Goal: Task Accomplishment & Management: Use online tool/utility

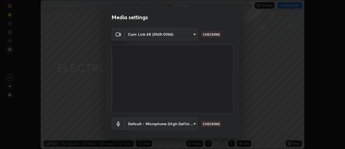
scroll to position [28, 0]
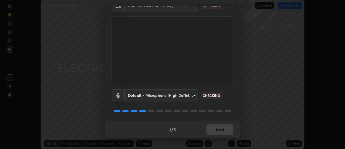
click at [222, 130] on div "1 / 5 Next" at bounding box center [172, 129] width 135 height 17
click at [218, 132] on div "1 / 5 Next" at bounding box center [172, 129] width 135 height 17
click at [218, 131] on div "1 / 5 Next" at bounding box center [172, 129] width 135 height 17
click at [221, 131] on div "1 / 5 Next" at bounding box center [172, 129] width 135 height 17
click at [222, 129] on div "1 / 5 Next" at bounding box center [172, 129] width 135 height 17
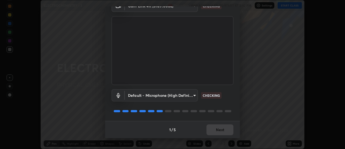
click at [220, 130] on div "1 / 5 Next" at bounding box center [172, 129] width 135 height 17
click at [220, 132] on div "1 / 5 Next" at bounding box center [172, 129] width 135 height 17
click at [224, 130] on div "1 / 5 Next" at bounding box center [172, 129] width 135 height 17
click at [224, 132] on div "1 / 5 Next" at bounding box center [172, 129] width 135 height 17
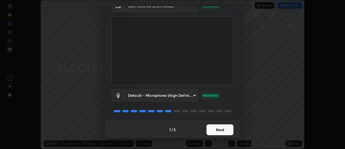
click at [221, 131] on button "Next" at bounding box center [220, 129] width 27 height 11
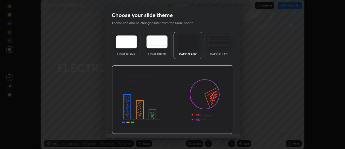
click at [219, 51] on div "Dark Ruled" at bounding box center [219, 45] width 29 height 27
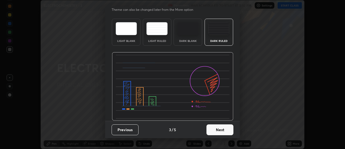
click at [222, 130] on button "Next" at bounding box center [220, 129] width 27 height 11
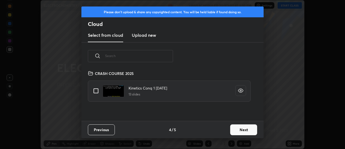
scroll to position [51, 173]
click at [248, 134] on button "Next" at bounding box center [244, 129] width 27 height 11
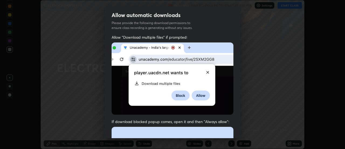
click at [218, 109] on img at bounding box center [173, 78] width 122 height 72
click at [215, 110] on img at bounding box center [173, 78] width 122 height 72
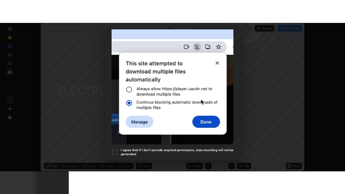
scroll to position [138, 0]
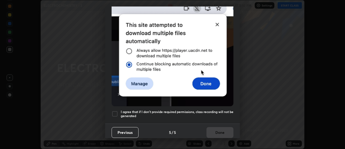
click at [117, 113] on div at bounding box center [115, 113] width 6 height 6
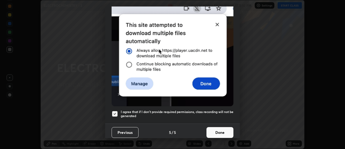
click at [214, 132] on button "Done" at bounding box center [220, 132] width 27 height 11
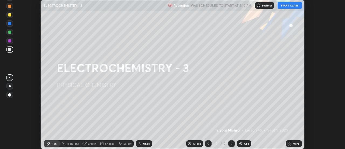
click at [294, 145] on div "More" at bounding box center [296, 143] width 7 height 3
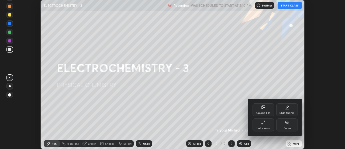
click at [266, 125] on div "Full screen" at bounding box center [264, 124] width 22 height 13
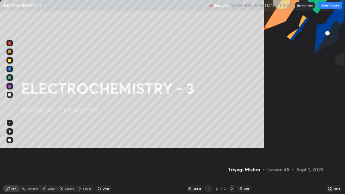
scroll to position [194, 345]
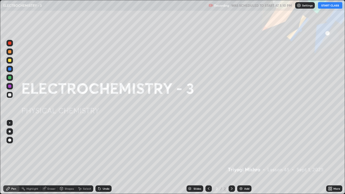
click at [328, 5] on button "START CLASS" at bounding box center [330, 5] width 24 height 6
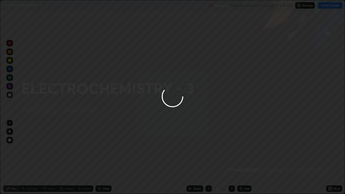
click at [10, 132] on div at bounding box center [10, 132] width 2 height 2
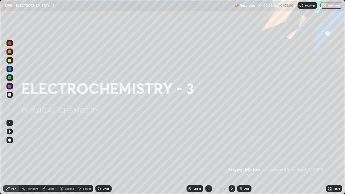
click at [243, 148] on div "Add" at bounding box center [245, 189] width 14 height 6
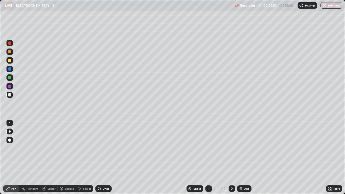
click at [49, 148] on div "Eraser" at bounding box center [52, 189] width 8 height 3
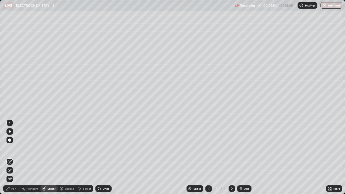
click at [10, 148] on span "Erase all" at bounding box center [10, 179] width 6 height 3
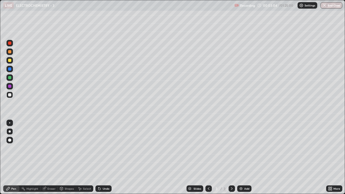
click at [66, 148] on div "Shapes" at bounding box center [69, 189] width 9 height 3
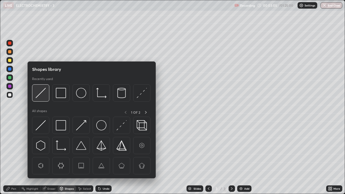
click at [42, 93] on img at bounding box center [41, 93] width 10 height 10
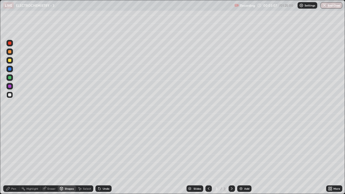
click at [14, 148] on div "Pen" at bounding box center [13, 189] width 5 height 3
click at [10, 61] on div at bounding box center [9, 60] width 3 height 3
click at [51, 148] on div "Eraser" at bounding box center [52, 189] width 8 height 3
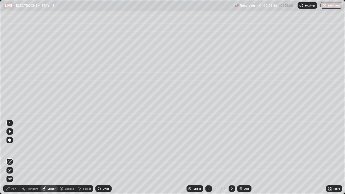
click at [12, 148] on div "Pen" at bounding box center [13, 189] width 5 height 3
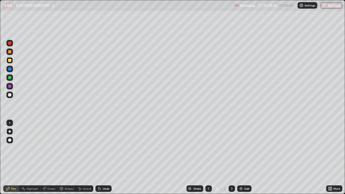
click at [10, 95] on div at bounding box center [9, 94] width 3 height 3
click at [9, 96] on div at bounding box center [9, 94] width 3 height 3
click at [242, 148] on img at bounding box center [241, 189] width 4 height 4
click at [69, 148] on div "Shapes" at bounding box center [69, 189] width 9 height 3
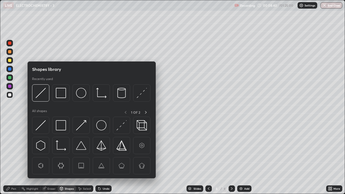
click at [53, 148] on div "Eraser" at bounding box center [52, 189] width 8 height 3
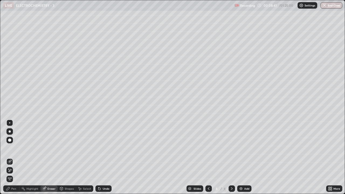
click at [67, 148] on div "Shapes" at bounding box center [69, 189] width 9 height 3
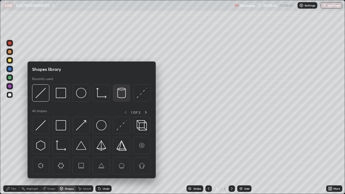
click at [123, 95] on img at bounding box center [122, 93] width 10 height 10
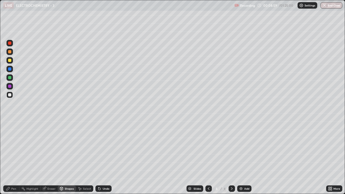
click at [11, 148] on div "Pen" at bounding box center [11, 189] width 16 height 6
click at [208, 148] on icon at bounding box center [209, 189] width 4 height 4
click at [232, 148] on icon at bounding box center [232, 189] width 4 height 4
click at [53, 148] on div "Eraser" at bounding box center [52, 189] width 8 height 3
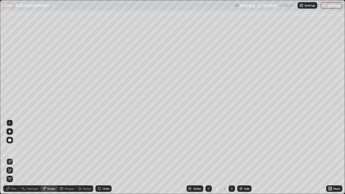
click at [10, 148] on span "Erase all" at bounding box center [10, 179] width 6 height 3
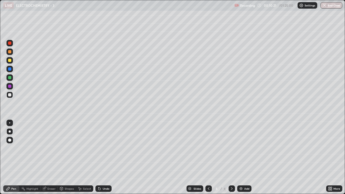
click at [66, 148] on div "Shapes" at bounding box center [69, 189] width 9 height 3
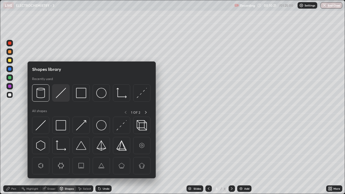
click at [60, 95] on img at bounding box center [61, 93] width 10 height 10
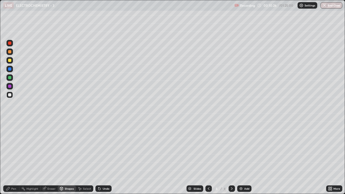
click at [11, 148] on div "Pen" at bounding box center [11, 189] width 16 height 6
click at [10, 123] on div at bounding box center [9, 123] width 1 height 1
click at [66, 148] on div "Shapes" at bounding box center [67, 189] width 18 height 6
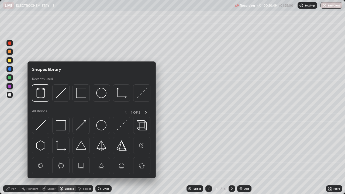
click at [12, 148] on div "Pen" at bounding box center [13, 189] width 5 height 3
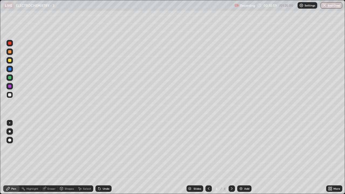
click at [49, 148] on div "Eraser" at bounding box center [52, 189] width 8 height 3
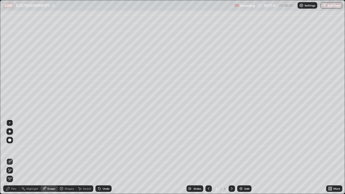
click at [11, 148] on div "Pen" at bounding box center [11, 189] width 16 height 6
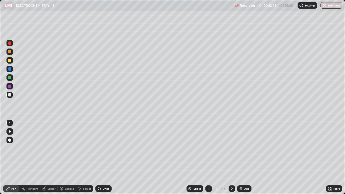
click at [9, 61] on div at bounding box center [9, 60] width 3 height 3
click at [9, 59] on div at bounding box center [9, 60] width 3 height 3
click at [70, 148] on div "Shapes" at bounding box center [69, 189] width 9 height 3
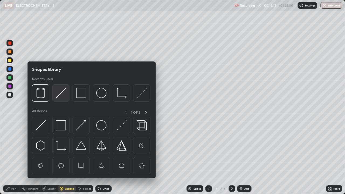
click at [60, 94] on img at bounding box center [61, 93] width 10 height 10
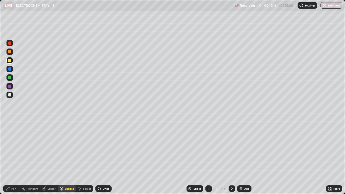
click at [68, 148] on div "Shapes" at bounding box center [69, 189] width 9 height 3
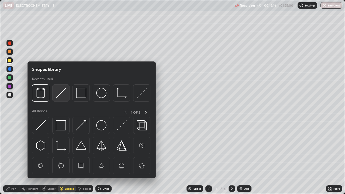
click at [60, 93] on img at bounding box center [61, 93] width 10 height 10
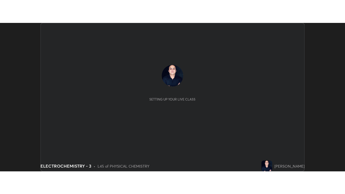
scroll to position [149, 345]
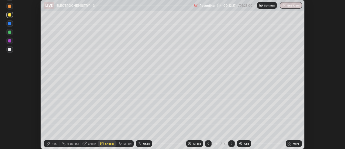
click at [293, 143] on div "More" at bounding box center [294, 143] width 16 height 6
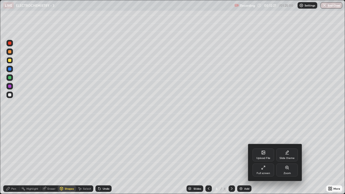
scroll to position [194, 345]
click at [265, 148] on div "Upload File" at bounding box center [264, 155] width 22 height 13
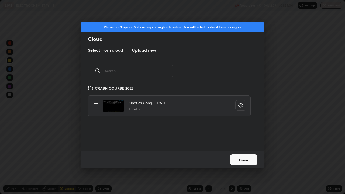
scroll to position [66, 173]
click at [284, 45] on div "Please don't upload & share any copyrighted content. You will be held liable if…" at bounding box center [172, 97] width 345 height 194
click at [284, 47] on div "Please don't upload & share any copyrighted content. You will be held liable if…" at bounding box center [172, 97] width 345 height 194
click at [285, 48] on div "Please don't upload & share any copyrighted content. You will be held liable if…" at bounding box center [172, 97] width 345 height 194
click at [247, 148] on button "Done" at bounding box center [244, 160] width 27 height 11
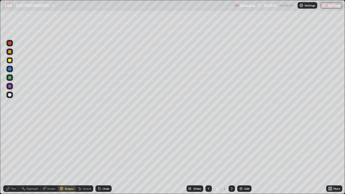
click at [12, 148] on div "Pen" at bounding box center [13, 189] width 5 height 3
click at [9, 95] on div at bounding box center [9, 94] width 3 height 3
click at [67, 148] on div "Shapes" at bounding box center [69, 189] width 9 height 3
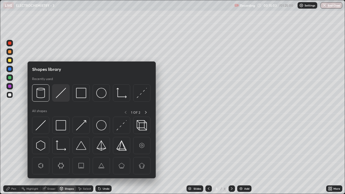
click at [59, 97] on img at bounding box center [61, 93] width 10 height 10
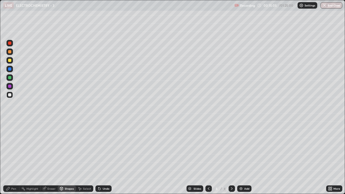
click at [11, 148] on div "Pen" at bounding box center [11, 189] width 16 height 6
click at [69, 148] on div "Shapes" at bounding box center [69, 189] width 9 height 3
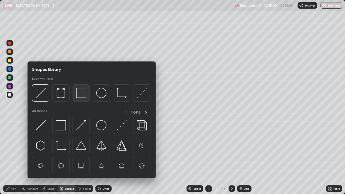
click at [80, 94] on img at bounding box center [81, 93] width 10 height 10
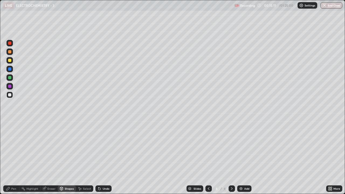
click at [32, 148] on div "Highlight" at bounding box center [32, 189] width 12 height 3
click at [50, 148] on div "Eraser" at bounding box center [52, 189] width 8 height 3
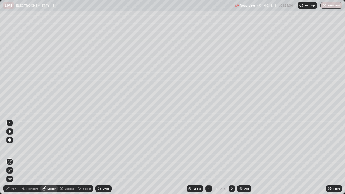
click at [14, 148] on div "Pen" at bounding box center [13, 189] width 5 height 3
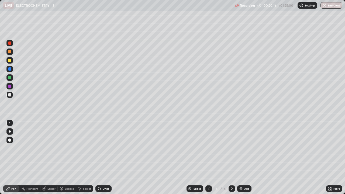
click at [48, 148] on div "Eraser" at bounding box center [52, 189] width 8 height 3
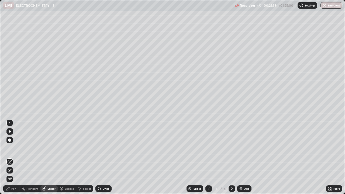
click at [10, 148] on div "Pen" at bounding box center [11, 189] width 16 height 6
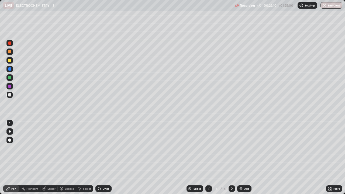
click at [9, 132] on div at bounding box center [10, 132] width 2 height 2
click at [10, 60] on div at bounding box center [9, 60] width 3 height 3
click at [10, 59] on div at bounding box center [9, 60] width 3 height 3
click at [10, 123] on div at bounding box center [9, 123] width 1 height 1
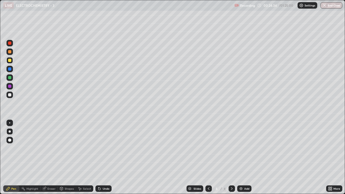
click at [10, 123] on div at bounding box center [9, 123] width 1 height 1
click at [243, 148] on div "Add" at bounding box center [245, 189] width 14 height 6
click at [208, 148] on icon at bounding box center [209, 189] width 4 height 4
click at [231, 148] on icon at bounding box center [232, 189] width 2 height 3
click at [67, 148] on div "Shapes" at bounding box center [69, 189] width 9 height 3
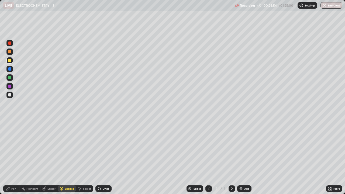
click at [13, 148] on div "Pen" at bounding box center [13, 189] width 5 height 3
click at [209, 148] on icon at bounding box center [209, 189] width 4 height 4
click at [230, 148] on icon at bounding box center [232, 189] width 4 height 4
click at [10, 95] on div at bounding box center [9, 94] width 3 height 3
click at [8, 96] on div at bounding box center [9, 95] width 6 height 6
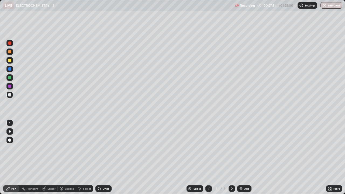
click at [209, 148] on icon at bounding box center [209, 189] width 4 height 4
click at [208, 148] on icon at bounding box center [209, 189] width 4 height 4
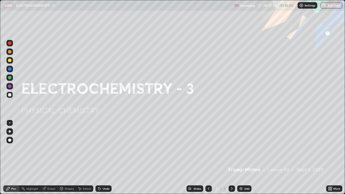
click at [232, 148] on icon at bounding box center [232, 189] width 4 height 4
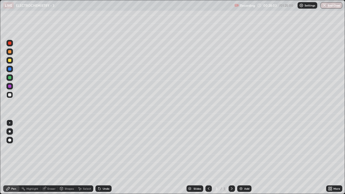
click at [231, 148] on icon at bounding box center [232, 189] width 4 height 4
click at [208, 148] on icon at bounding box center [209, 189] width 4 height 4
click at [209, 148] on icon at bounding box center [209, 189] width 4 height 4
click at [232, 148] on icon at bounding box center [232, 189] width 4 height 4
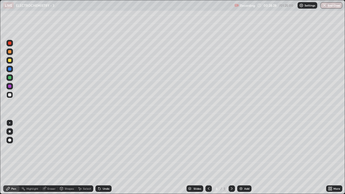
click at [232, 148] on icon at bounding box center [232, 189] width 2 height 3
click at [10, 132] on div at bounding box center [10, 132] width 2 height 2
click at [9, 132] on div at bounding box center [10, 132] width 2 height 2
click at [68, 148] on div "Shapes" at bounding box center [69, 189] width 9 height 3
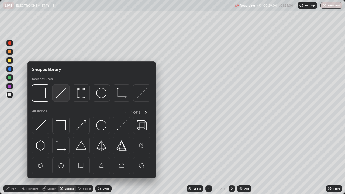
click at [61, 93] on img at bounding box center [61, 93] width 10 height 10
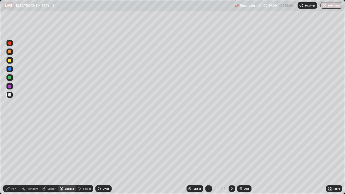
click at [14, 148] on div "Pen" at bounding box center [13, 189] width 5 height 3
click at [242, 148] on img at bounding box center [241, 189] width 4 height 4
click at [208, 148] on icon at bounding box center [209, 189] width 4 height 4
click at [29, 148] on div "Highlight" at bounding box center [29, 189] width 21 height 6
click at [29, 148] on div "Highlight" at bounding box center [32, 189] width 12 height 3
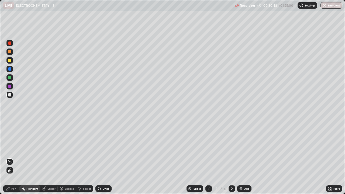
click at [12, 148] on div "Pen" at bounding box center [13, 189] width 5 height 3
click at [31, 148] on div "Highlight" at bounding box center [32, 189] width 12 height 3
click at [11, 148] on div "Pen" at bounding box center [13, 189] width 5 height 3
click at [66, 148] on div "Shapes" at bounding box center [69, 189] width 9 height 3
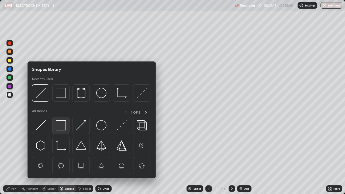
click at [62, 127] on img at bounding box center [61, 125] width 10 height 10
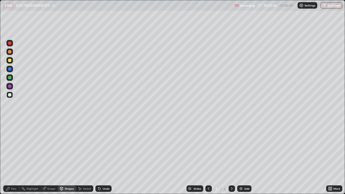
click at [31, 148] on div "Highlight" at bounding box center [32, 189] width 12 height 3
click at [63, 148] on icon at bounding box center [61, 189] width 4 height 4
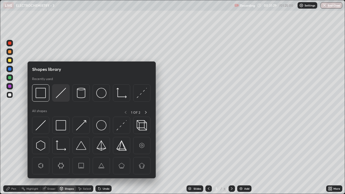
click at [60, 95] on img at bounding box center [61, 93] width 10 height 10
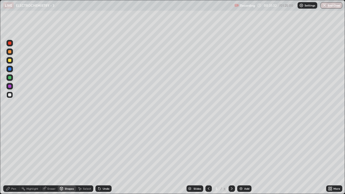
click at [13, 148] on div "Pen" at bounding box center [13, 189] width 5 height 3
click at [232, 148] on icon at bounding box center [232, 189] width 4 height 4
click at [53, 148] on div "Eraser" at bounding box center [52, 189] width 8 height 3
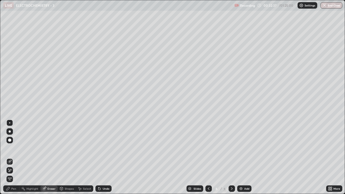
click at [10, 148] on span "Erase all" at bounding box center [10, 179] width 6 height 3
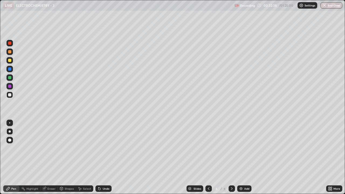
click at [211, 148] on div at bounding box center [209, 189] width 6 height 6
click at [232, 148] on icon at bounding box center [232, 189] width 4 height 4
click at [10, 123] on div at bounding box center [9, 123] width 1 height 1
click at [49, 148] on div "Eraser" at bounding box center [52, 189] width 8 height 3
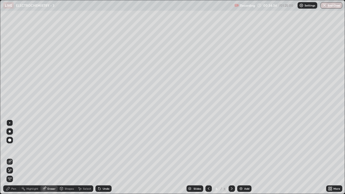
click at [12, 148] on div "Pen" at bounding box center [13, 189] width 5 height 3
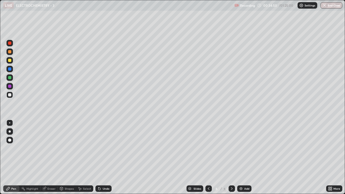
click at [53, 148] on div "Eraser" at bounding box center [52, 189] width 8 height 3
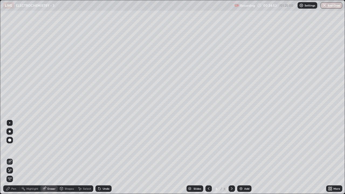
click at [15, 148] on div "Pen" at bounding box center [13, 189] width 5 height 3
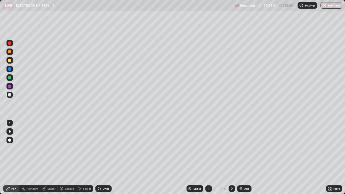
click at [49, 148] on div "Eraser" at bounding box center [52, 189] width 8 height 3
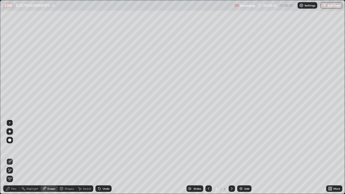
click at [15, 148] on div "Pen" at bounding box center [13, 189] width 5 height 3
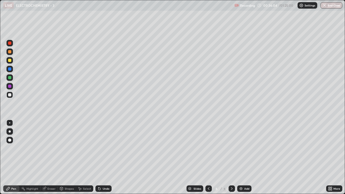
click at [66, 148] on div "Shapes" at bounding box center [69, 189] width 9 height 3
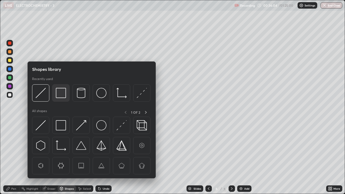
click at [63, 94] on img at bounding box center [61, 93] width 10 height 10
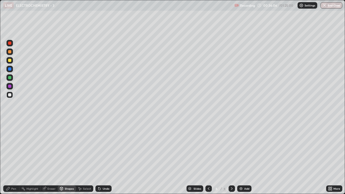
click at [31, 148] on div "Highlight" at bounding box center [32, 189] width 12 height 3
click at [211, 148] on div at bounding box center [209, 189] width 6 height 6
click at [232, 148] on icon at bounding box center [232, 189] width 4 height 4
click at [14, 148] on div "Pen" at bounding box center [13, 189] width 5 height 3
click at [9, 60] on div at bounding box center [9, 60] width 3 height 3
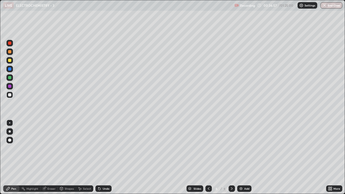
click at [9, 60] on div at bounding box center [9, 60] width 3 height 3
click at [231, 148] on icon at bounding box center [232, 189] width 4 height 4
click at [244, 148] on div "Add" at bounding box center [245, 189] width 14 height 6
click at [49, 148] on div "Eraser" at bounding box center [52, 189] width 8 height 3
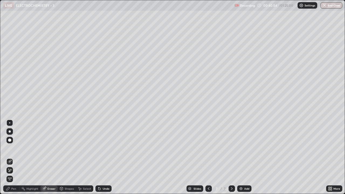
click at [9, 148] on span "Erase all" at bounding box center [10, 179] width 6 height 3
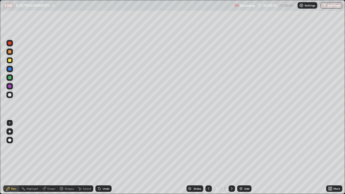
click at [208, 148] on icon at bounding box center [209, 189] width 4 height 4
click at [9, 132] on div at bounding box center [10, 132] width 2 height 2
click at [232, 148] on icon at bounding box center [232, 189] width 4 height 4
click at [68, 148] on div "Shapes" at bounding box center [69, 189] width 9 height 3
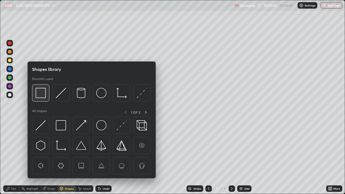
click at [40, 94] on img at bounding box center [41, 93] width 10 height 10
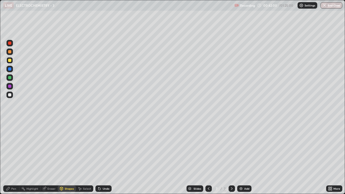
click at [9, 148] on icon at bounding box center [7, 188] width 3 height 3
click at [66, 148] on div "Shapes" at bounding box center [69, 189] width 9 height 3
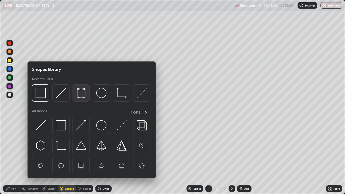
click at [82, 95] on img at bounding box center [81, 93] width 10 height 10
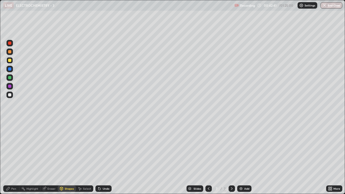
click at [14, 148] on div "Pen" at bounding box center [13, 189] width 5 height 3
click at [10, 123] on div at bounding box center [9, 123] width 1 height 1
click at [56, 148] on div "Eraser" at bounding box center [48, 189] width 17 height 6
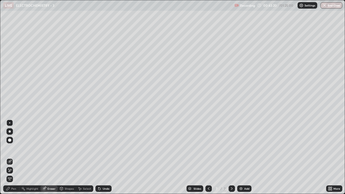
click at [10, 148] on span "Erase all" at bounding box center [10, 179] width 6 height 3
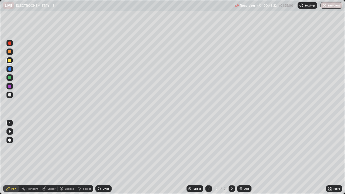
click at [66, 148] on div "Shapes" at bounding box center [69, 189] width 9 height 3
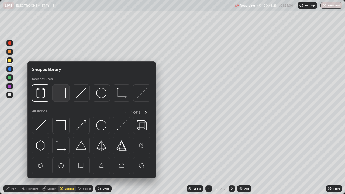
click at [61, 93] on img at bounding box center [61, 93] width 10 height 10
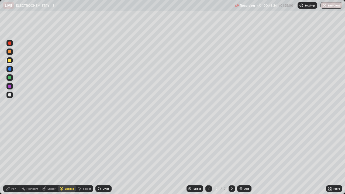
click at [12, 148] on div "Pen" at bounding box center [13, 189] width 5 height 3
click at [31, 148] on div "Highlight" at bounding box center [32, 189] width 12 height 3
click at [242, 148] on img at bounding box center [241, 189] width 4 height 4
click at [12, 148] on div "Pen" at bounding box center [11, 189] width 16 height 6
click at [208, 148] on icon at bounding box center [209, 189] width 4 height 4
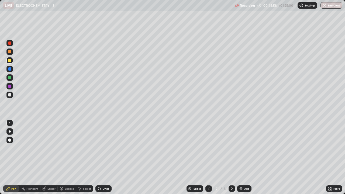
click at [48, 148] on div "Eraser" at bounding box center [52, 189] width 8 height 3
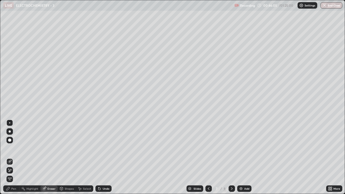
click at [12, 148] on div "Pen" at bounding box center [13, 189] width 5 height 3
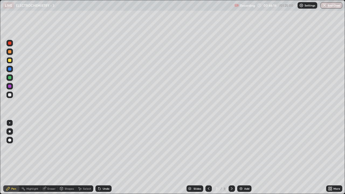
click at [9, 131] on div at bounding box center [10, 132] width 2 height 2
click at [10, 132] on div at bounding box center [10, 132] width 2 height 2
click at [67, 148] on div "Shapes" at bounding box center [69, 189] width 9 height 3
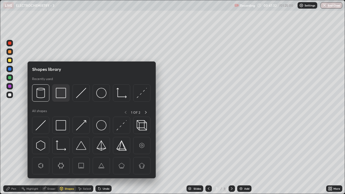
click at [60, 93] on img at bounding box center [61, 93] width 10 height 10
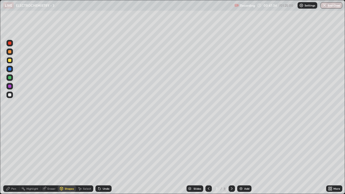
click at [31, 148] on div "Highlight" at bounding box center [32, 189] width 12 height 3
click at [208, 148] on icon at bounding box center [209, 189] width 4 height 4
click at [231, 148] on icon at bounding box center [232, 189] width 2 height 3
click at [51, 148] on div "Eraser" at bounding box center [52, 189] width 8 height 3
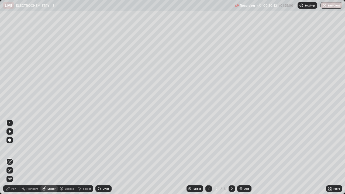
click at [10, 148] on span "Erase all" at bounding box center [10, 179] width 6 height 3
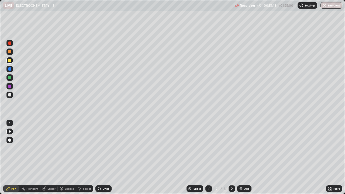
click at [67, 148] on div "Shapes" at bounding box center [69, 189] width 9 height 3
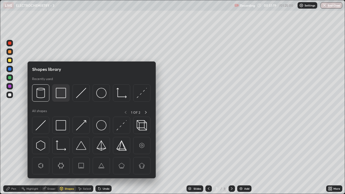
click at [62, 95] on img at bounding box center [61, 93] width 10 height 10
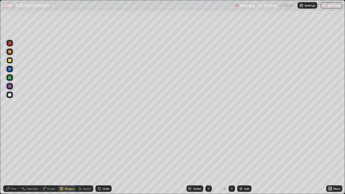
click at [12, 148] on div "Pen" at bounding box center [13, 189] width 5 height 3
click at [10, 123] on div at bounding box center [9, 123] width 1 height 1
click at [11, 95] on div at bounding box center [9, 94] width 3 height 3
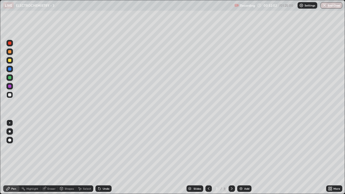
click at [231, 148] on icon at bounding box center [232, 189] width 4 height 4
click at [47, 148] on div "Eraser" at bounding box center [48, 189] width 17 height 6
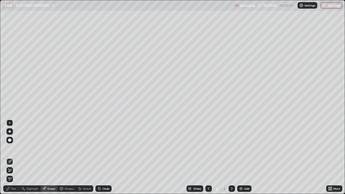
click at [10, 148] on span "Erase all" at bounding box center [10, 179] width 6 height 3
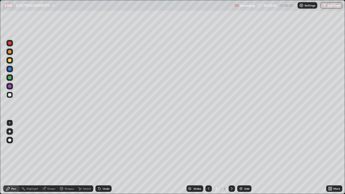
click at [206, 148] on div at bounding box center [209, 189] width 6 height 6
click at [232, 148] on icon at bounding box center [232, 189] width 4 height 4
click at [10, 132] on div at bounding box center [10, 132] width 2 height 2
click at [9, 131] on div at bounding box center [10, 132] width 2 height 2
click at [69, 148] on div "Shapes" at bounding box center [69, 189] width 9 height 3
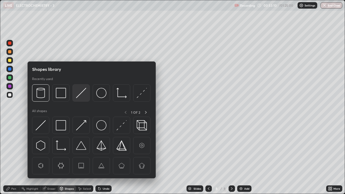
click at [81, 95] on img at bounding box center [81, 93] width 10 height 10
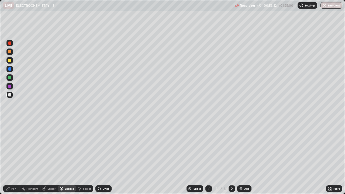
click at [34, 148] on div "Highlight" at bounding box center [32, 189] width 12 height 3
click at [13, 148] on div "Pen" at bounding box center [13, 189] width 5 height 3
click at [28, 148] on div "Highlight" at bounding box center [32, 189] width 12 height 3
click at [11, 148] on div "Pen" at bounding box center [11, 189] width 16 height 6
click at [48, 148] on div "Eraser" at bounding box center [48, 189] width 17 height 6
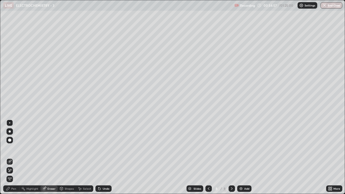
click at [11, 140] on div at bounding box center [9, 140] width 3 height 3
click at [12, 148] on div "Pen" at bounding box center [13, 189] width 5 height 3
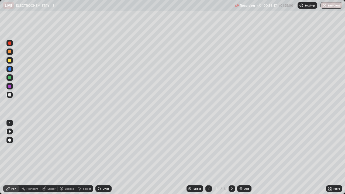
click at [10, 123] on div at bounding box center [9, 123] width 1 height 1
click at [10, 59] on div at bounding box center [9, 60] width 3 height 3
click at [11, 60] on div at bounding box center [9, 60] width 3 height 3
click at [242, 148] on img at bounding box center [241, 189] width 4 height 4
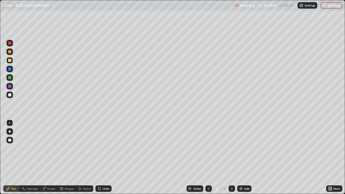
click at [10, 132] on div at bounding box center [10, 132] width 2 height 2
click at [11, 131] on div at bounding box center [10, 132] width 2 height 2
click at [65, 148] on div "Shapes" at bounding box center [67, 189] width 18 height 6
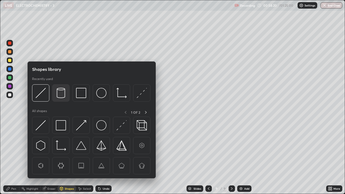
click at [65, 96] on img at bounding box center [61, 93] width 10 height 10
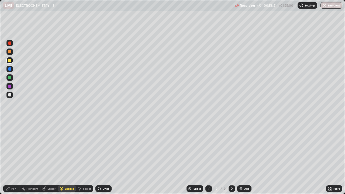
click at [14, 148] on div "Pen" at bounding box center [13, 189] width 5 height 3
click at [49, 148] on div "Eraser" at bounding box center [52, 189] width 8 height 3
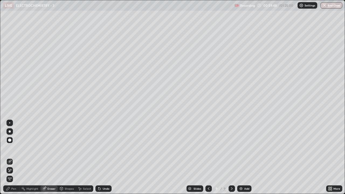
click at [10, 148] on span "Erase all" at bounding box center [10, 179] width 6 height 3
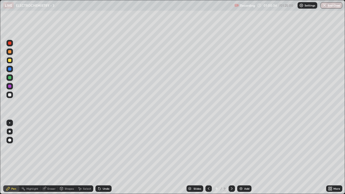
click at [206, 148] on div at bounding box center [209, 189] width 6 height 6
click at [232, 148] on icon at bounding box center [232, 189] width 4 height 4
click at [66, 148] on div "Shapes" at bounding box center [69, 189] width 9 height 3
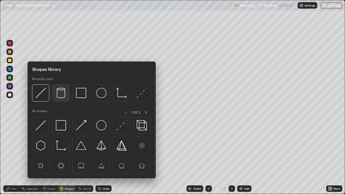
click at [60, 93] on img at bounding box center [61, 93] width 10 height 10
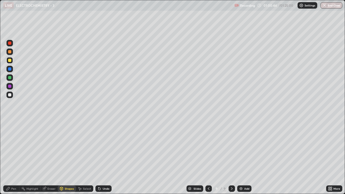
click at [8, 148] on icon at bounding box center [8, 189] width 4 height 4
click at [70, 148] on div "Shapes" at bounding box center [69, 189] width 9 height 3
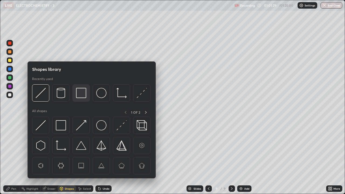
click at [81, 93] on img at bounding box center [81, 93] width 10 height 10
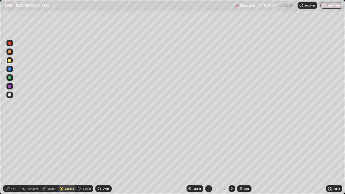
click at [67, 148] on div "Shapes" at bounding box center [69, 189] width 9 height 3
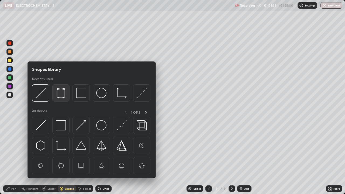
click at [63, 96] on img at bounding box center [61, 93] width 10 height 10
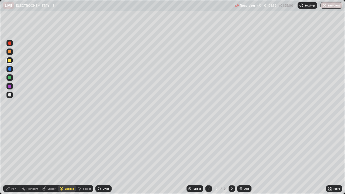
click at [11, 148] on div "Pen" at bounding box center [11, 189] width 16 height 6
click at [208, 148] on icon at bounding box center [209, 189] width 4 height 4
click at [230, 148] on icon at bounding box center [232, 189] width 4 height 4
click at [49, 148] on div "Eraser" at bounding box center [52, 189] width 8 height 3
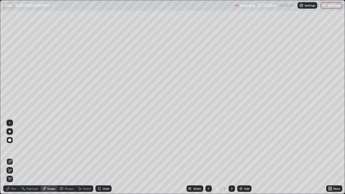
click at [9, 148] on span "Erase all" at bounding box center [10, 179] width 6 height 3
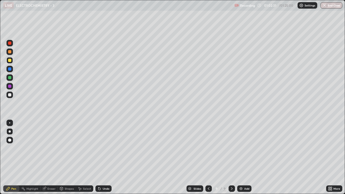
click at [208, 148] on icon at bounding box center [209, 189] width 4 height 4
click at [229, 148] on div at bounding box center [232, 189] width 6 height 6
click at [67, 148] on div "Shapes" at bounding box center [69, 189] width 9 height 3
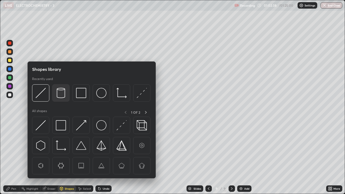
click at [59, 94] on img at bounding box center [61, 93] width 10 height 10
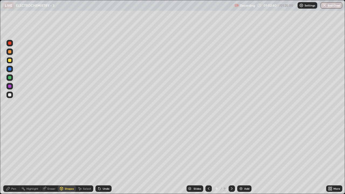
click at [13, 148] on div "Pen" at bounding box center [13, 189] width 5 height 3
click at [10, 123] on div at bounding box center [9, 123] width 1 height 1
click at [208, 148] on icon at bounding box center [209, 189] width 4 height 4
click at [232, 148] on icon at bounding box center [232, 189] width 4 height 4
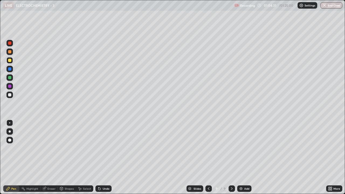
click at [10, 95] on div at bounding box center [9, 94] width 3 height 3
click at [9, 94] on div at bounding box center [9, 94] width 3 height 3
click at [211, 148] on div at bounding box center [209, 189] width 6 height 6
click at [232, 148] on icon at bounding box center [232, 189] width 4 height 4
click at [243, 148] on div "Add" at bounding box center [245, 189] width 14 height 6
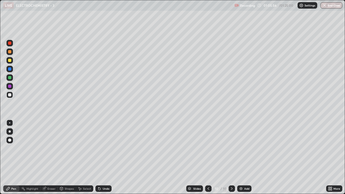
click at [12, 132] on div at bounding box center [9, 131] width 6 height 6
click at [10, 132] on div at bounding box center [10, 132] width 2 height 2
click at [56, 148] on div "Eraser" at bounding box center [48, 189] width 17 height 6
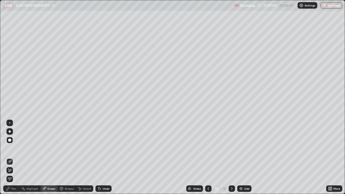
click at [10, 148] on span "Erase all" at bounding box center [10, 179] width 6 height 3
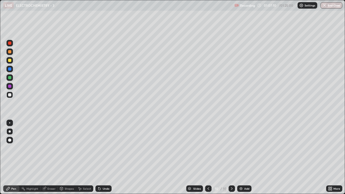
click at [209, 148] on div at bounding box center [208, 189] width 6 height 6
click at [46, 148] on div "Eraser" at bounding box center [48, 189] width 17 height 6
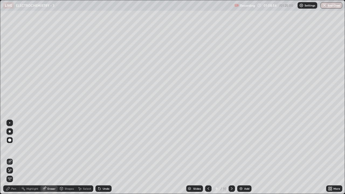
click at [11, 148] on div "Pen" at bounding box center [11, 189] width 16 height 6
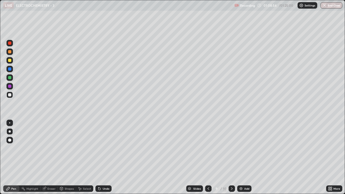
click at [10, 148] on icon at bounding box center [8, 189] width 4 height 4
click at [232, 148] on icon at bounding box center [232, 189] width 4 height 4
click at [209, 148] on icon at bounding box center [208, 189] width 4 height 4
click at [12, 123] on div at bounding box center [9, 123] width 6 height 6
click at [10, 61] on div at bounding box center [9, 60] width 3 height 3
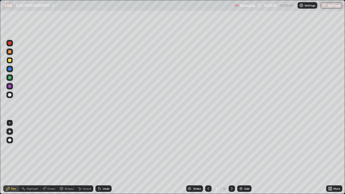
click at [207, 148] on div at bounding box center [208, 189] width 6 height 6
click at [232, 148] on icon at bounding box center [232, 189] width 4 height 4
click at [48, 148] on div "Eraser" at bounding box center [52, 189] width 8 height 3
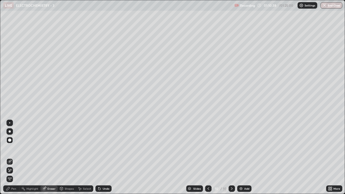
click at [10, 148] on span "Erase all" at bounding box center [10, 179] width 6 height 3
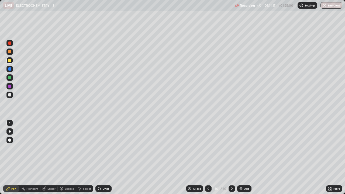
click at [208, 148] on icon at bounding box center [208, 189] width 4 height 4
click at [232, 148] on icon at bounding box center [232, 189] width 4 height 4
click at [67, 148] on div "Shapes" at bounding box center [69, 189] width 9 height 3
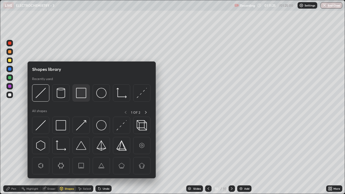
click at [79, 93] on img at bounding box center [81, 93] width 10 height 10
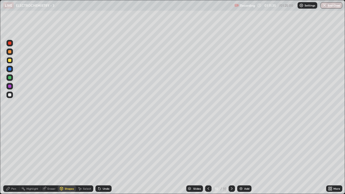
click at [10, 148] on icon at bounding box center [8, 189] width 4 height 4
click at [206, 148] on div at bounding box center [208, 189] width 6 height 6
click at [232, 148] on icon at bounding box center [232, 189] width 4 height 4
click at [231, 148] on icon at bounding box center [232, 189] width 4 height 4
click at [67, 148] on div "Shapes" at bounding box center [69, 189] width 9 height 3
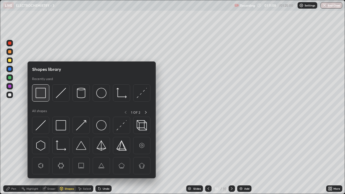
click at [40, 93] on img at bounding box center [41, 93] width 10 height 10
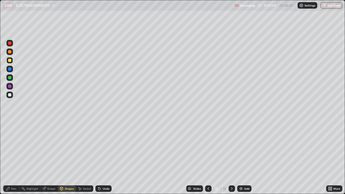
click at [32, 148] on div "Highlight" at bounding box center [32, 189] width 12 height 3
click at [243, 148] on div "Add" at bounding box center [245, 189] width 14 height 6
click at [15, 148] on div "Pen" at bounding box center [11, 189] width 16 height 6
click at [210, 148] on div at bounding box center [209, 189] width 6 height 6
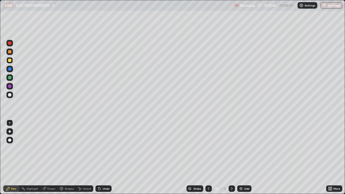
click at [209, 148] on icon at bounding box center [209, 189] width 4 height 4
click at [208, 148] on icon at bounding box center [209, 189] width 4 height 4
click at [232, 148] on icon at bounding box center [232, 189] width 4 height 4
click at [233, 148] on icon at bounding box center [232, 189] width 4 height 4
click at [232, 148] on icon at bounding box center [232, 189] width 4 height 4
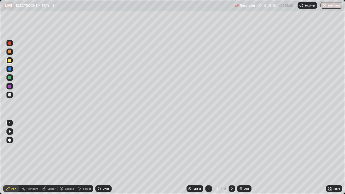
click at [210, 148] on icon at bounding box center [209, 189] width 4 height 4
click at [208, 148] on icon at bounding box center [209, 189] width 2 height 3
click at [208, 148] on icon at bounding box center [209, 189] width 4 height 4
click at [232, 148] on icon at bounding box center [232, 189] width 4 height 4
click at [10, 132] on div at bounding box center [10, 132] width 2 height 2
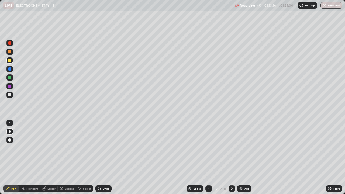
click at [10, 132] on div at bounding box center [10, 132] width 2 height 2
click at [232, 148] on icon at bounding box center [232, 189] width 4 height 4
click at [50, 148] on div "Eraser" at bounding box center [52, 189] width 8 height 3
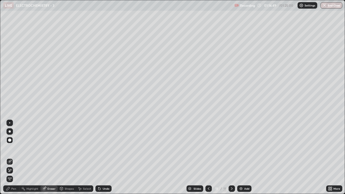
click at [12, 148] on div "Pen" at bounding box center [13, 189] width 5 height 3
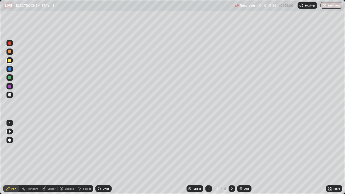
click at [47, 148] on div "Eraser" at bounding box center [48, 189] width 17 height 6
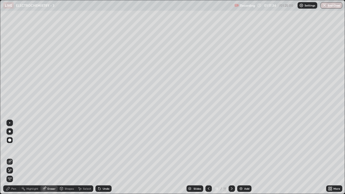
click at [10, 148] on span "Erase all" at bounding box center [10, 179] width 6 height 3
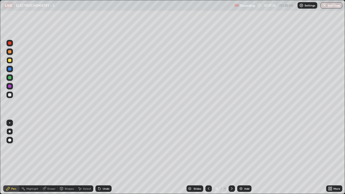
click at [206, 148] on div at bounding box center [209, 189] width 6 height 6
click at [208, 148] on icon at bounding box center [209, 189] width 4 height 4
click at [231, 148] on icon at bounding box center [232, 189] width 2 height 3
click at [330, 6] on button "End Class" at bounding box center [332, 5] width 22 height 6
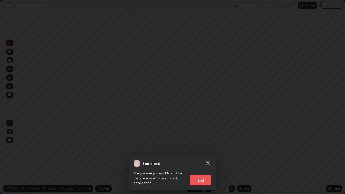
click at [201, 148] on button "End" at bounding box center [201, 180] width 22 height 11
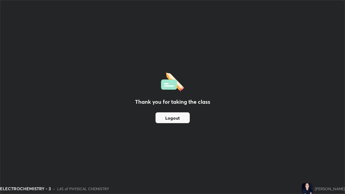
click at [161, 119] on button "Logout" at bounding box center [173, 118] width 34 height 11
click at [161, 118] on button "Logout" at bounding box center [173, 118] width 34 height 11
